Goal: Information Seeking & Learning: Learn about a topic

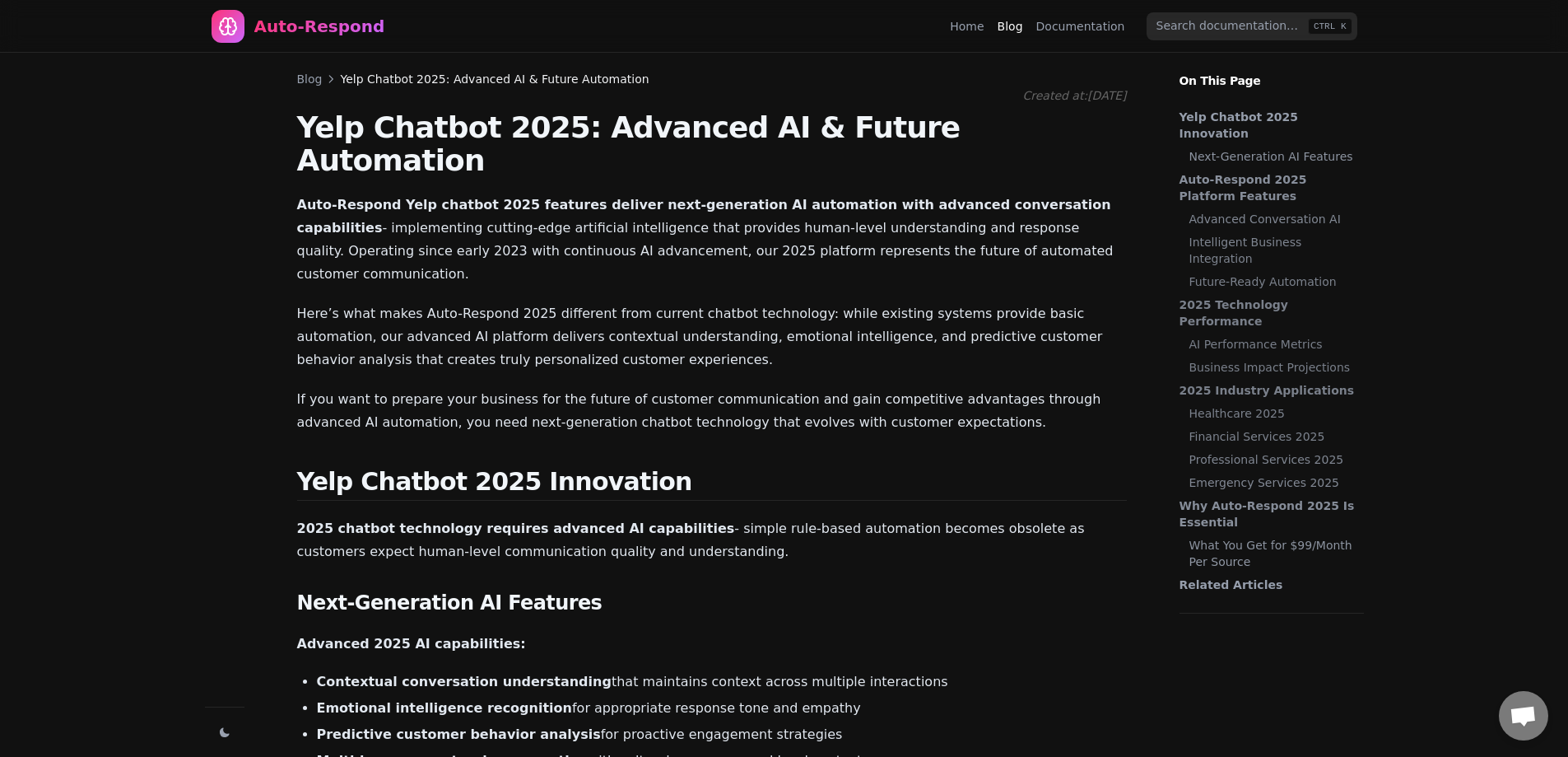
scroll to position [1836, 0]
click at [321, 80] on div "Blog Yelp Chatbot 2025: Advanced AI & Future Automation" at bounding box center [712, 79] width 830 height 17
click at [310, 77] on link "Blog" at bounding box center [310, 79] width 26 height 17
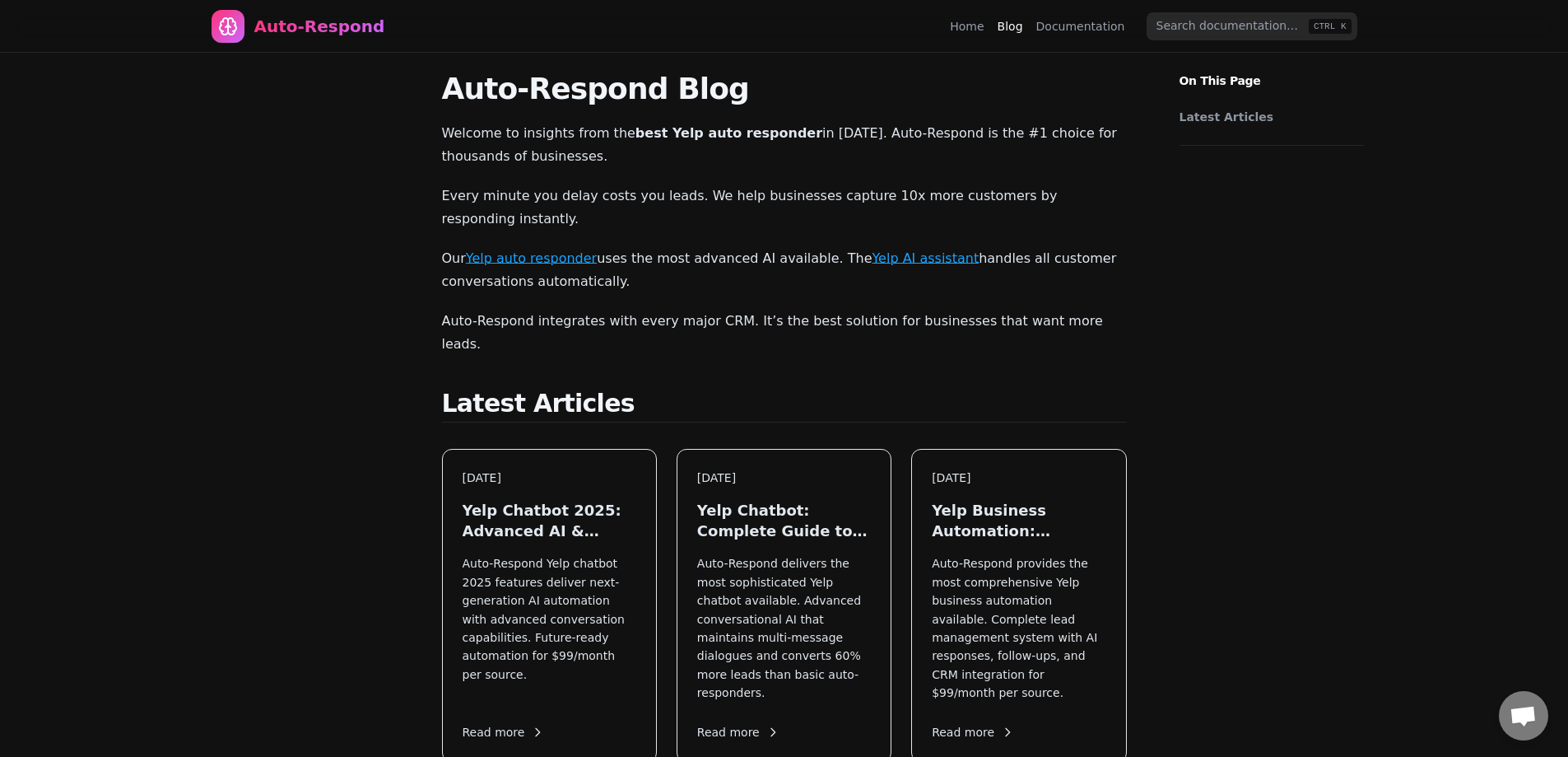
drag, startPoint x: 512, startPoint y: 95, endPoint x: 590, endPoint y: 466, distance: 379.1
click at [590, 496] on h3 "Yelp Chatbot 2025: Advanced AI & Future Automation" at bounding box center [549, 517] width 173 height 41
drag, startPoint x: 336, startPoint y: 435, endPoint x: 401, endPoint y: 9, distance: 430.9
click at [334, 20] on div "Auto-Respond" at bounding box center [319, 27] width 131 height 23
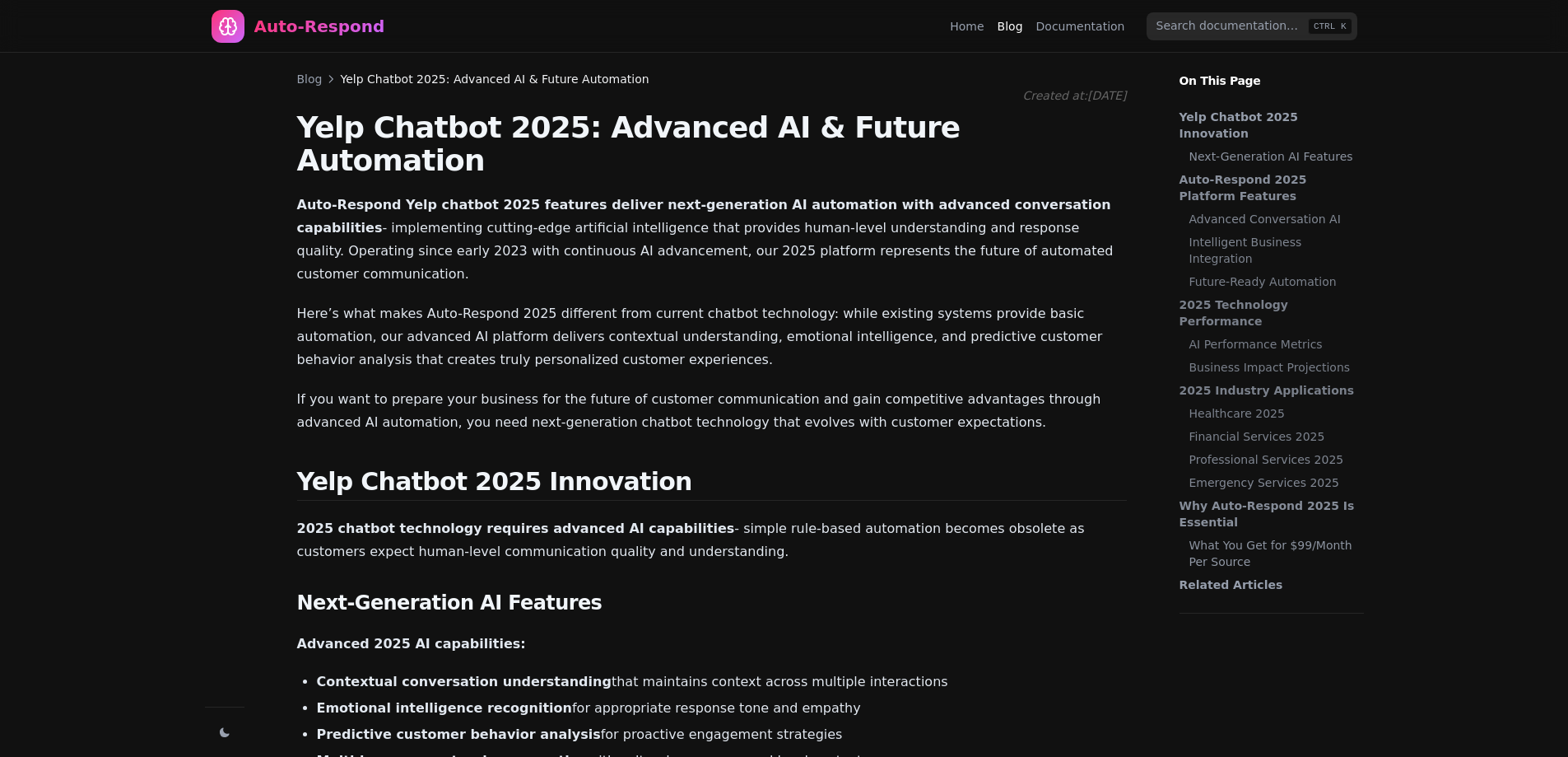
scroll to position [1836, 0]
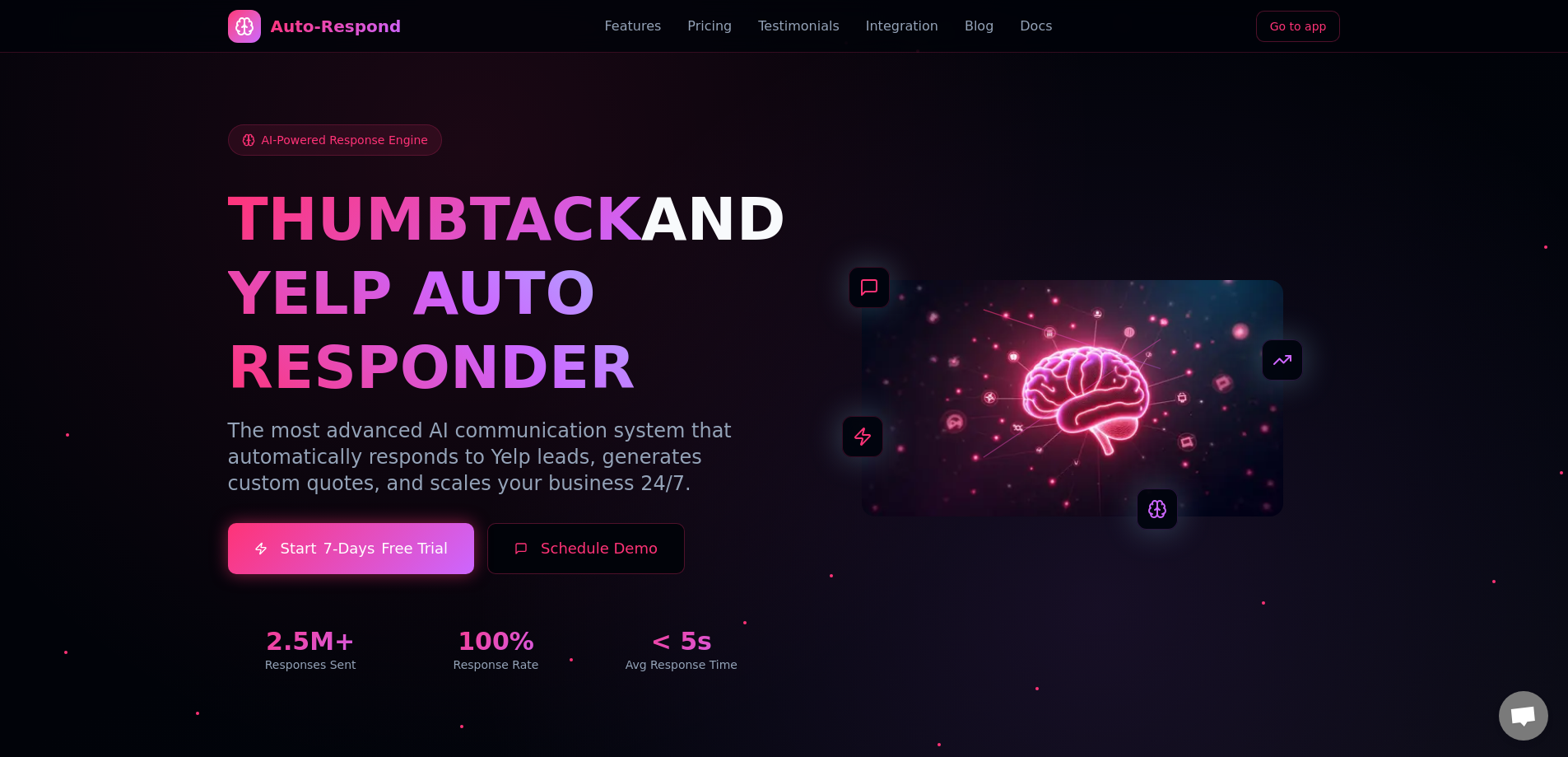
click at [648, 25] on link "Features" at bounding box center [633, 27] width 57 height 20
click at [671, 99] on div "AI-Powered Response Engine THUMBTACK AND YELP AUTO RESPONDER The most advanced …" at bounding box center [784, 379] width 1153 height 667
